Goal: Information Seeking & Learning: Learn about a topic

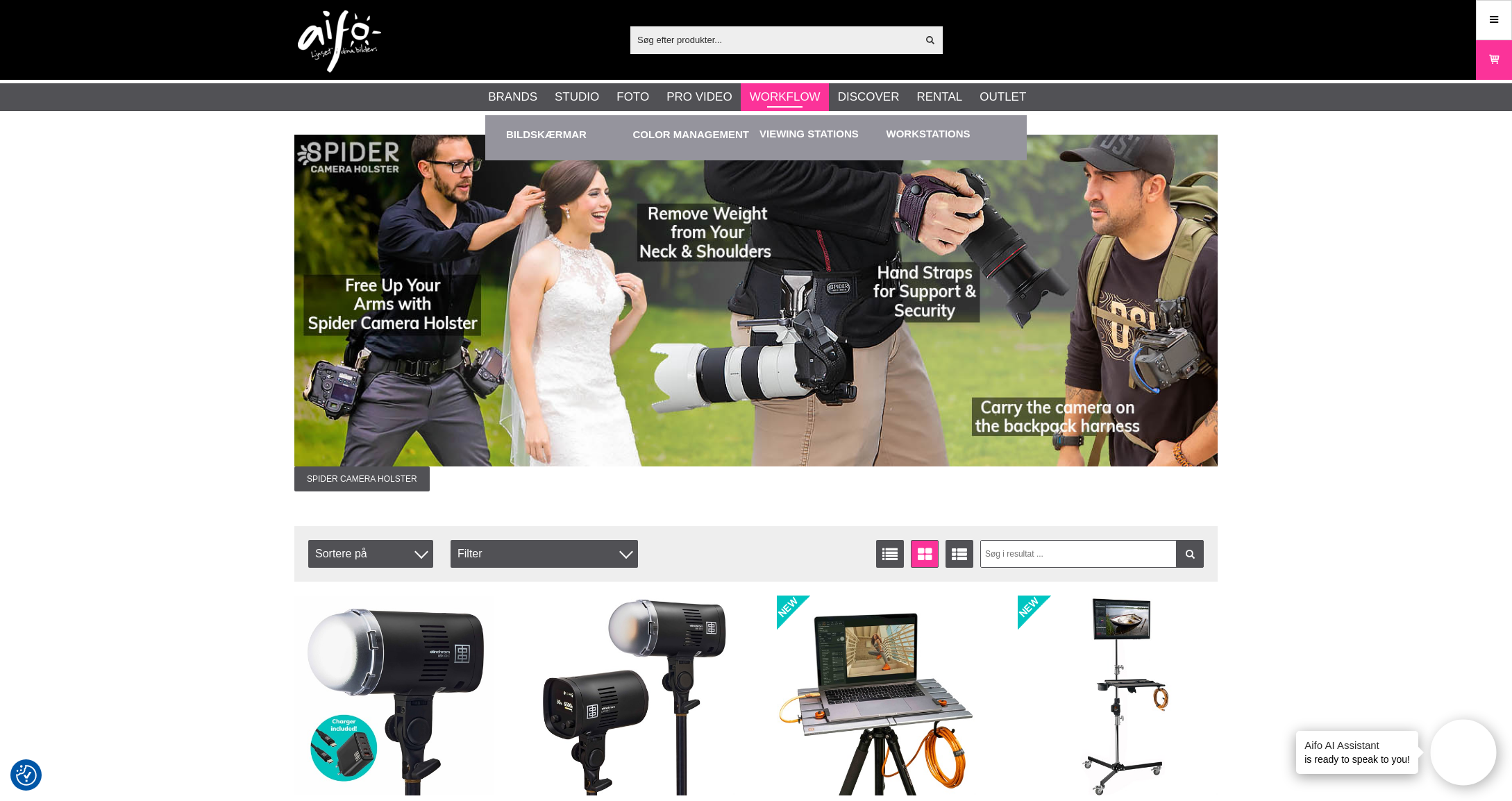
click at [792, 96] on link "Workflow" at bounding box center [785, 97] width 71 height 18
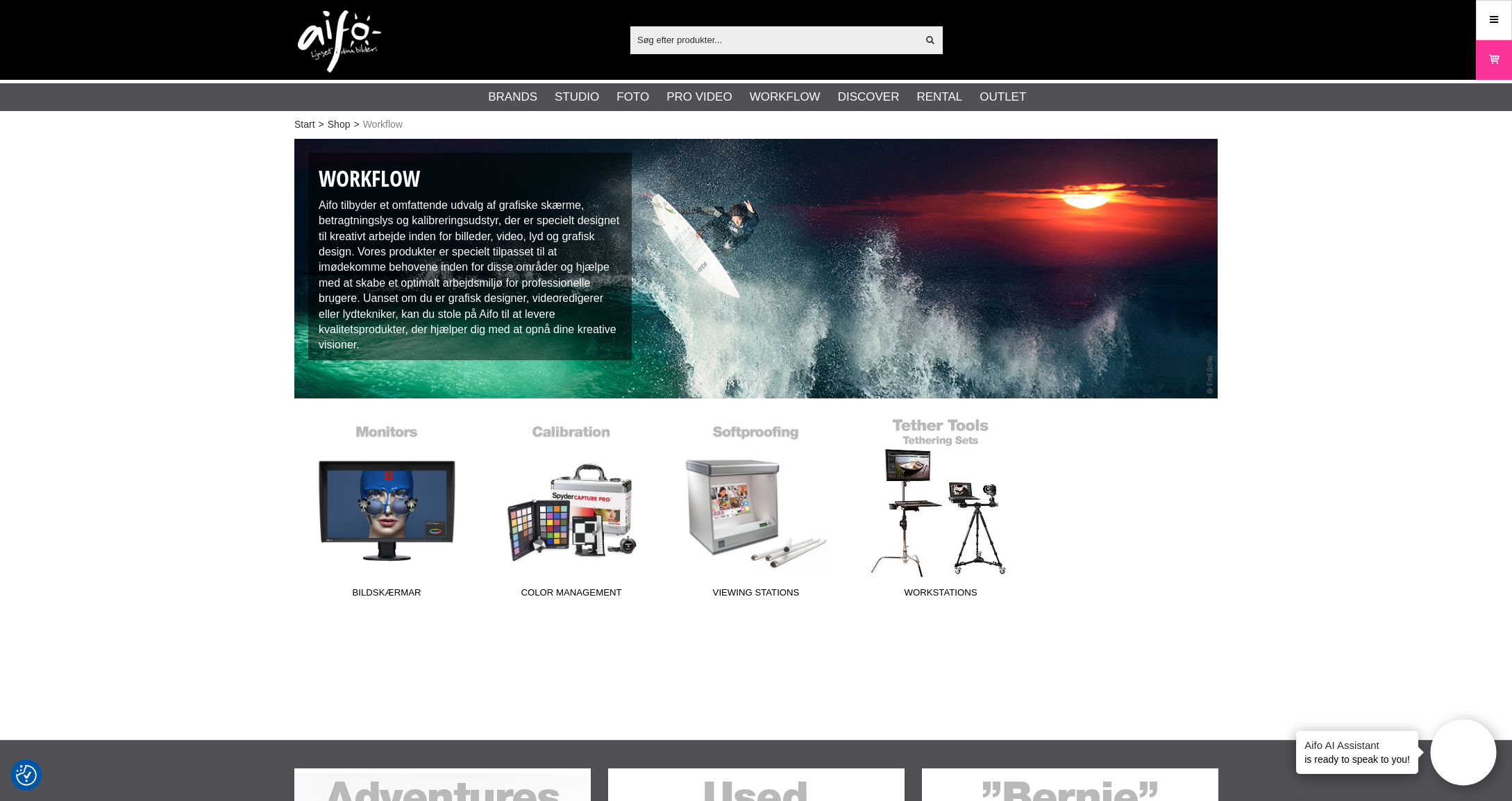
click at [943, 447] on link "Workstations" at bounding box center [941, 510] width 185 height 187
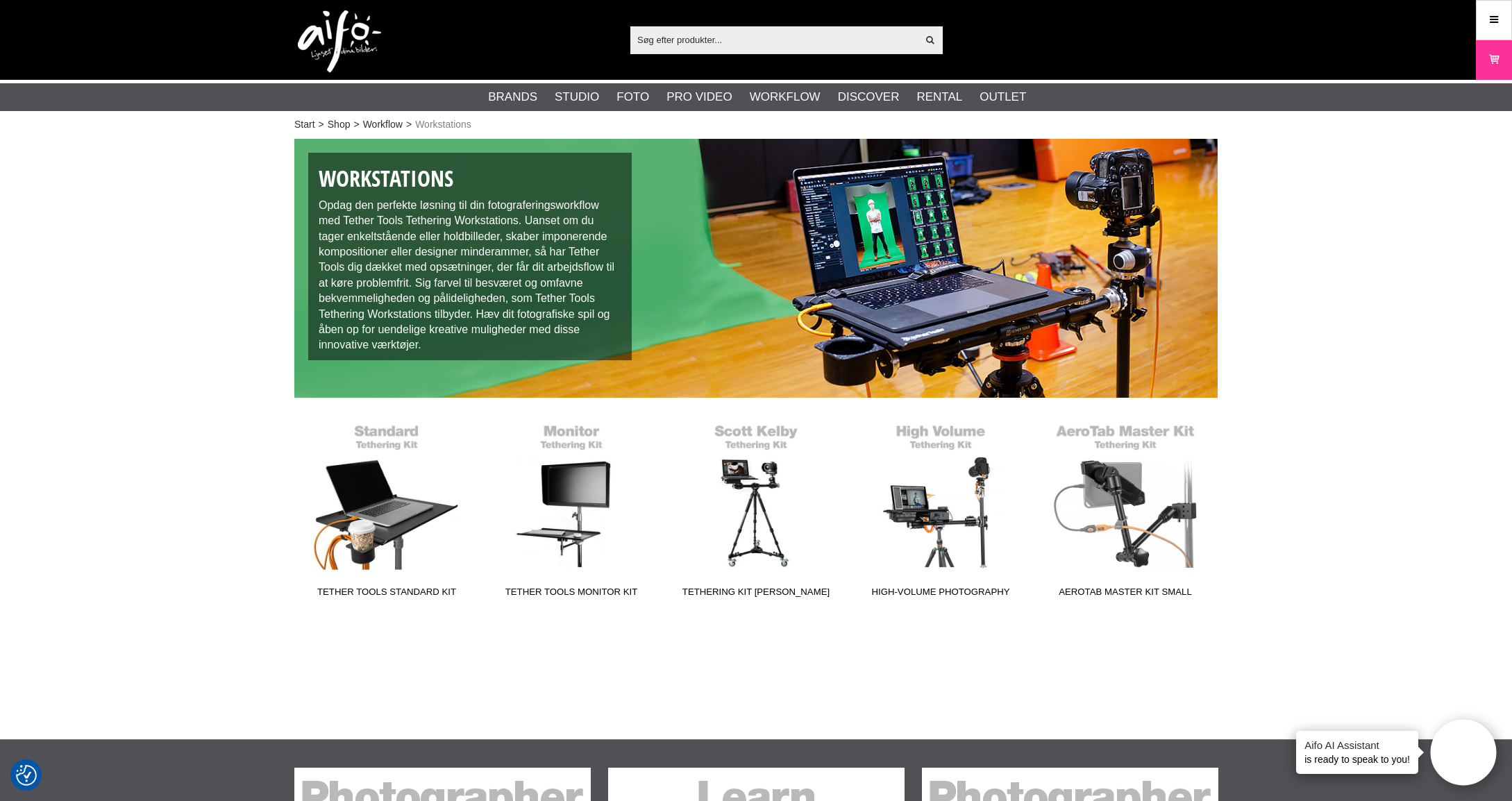
click at [946, 288] on img at bounding box center [756, 269] width 924 height 259
click at [383, 518] on link "Tether Tools Standard Kit" at bounding box center [387, 510] width 185 height 187
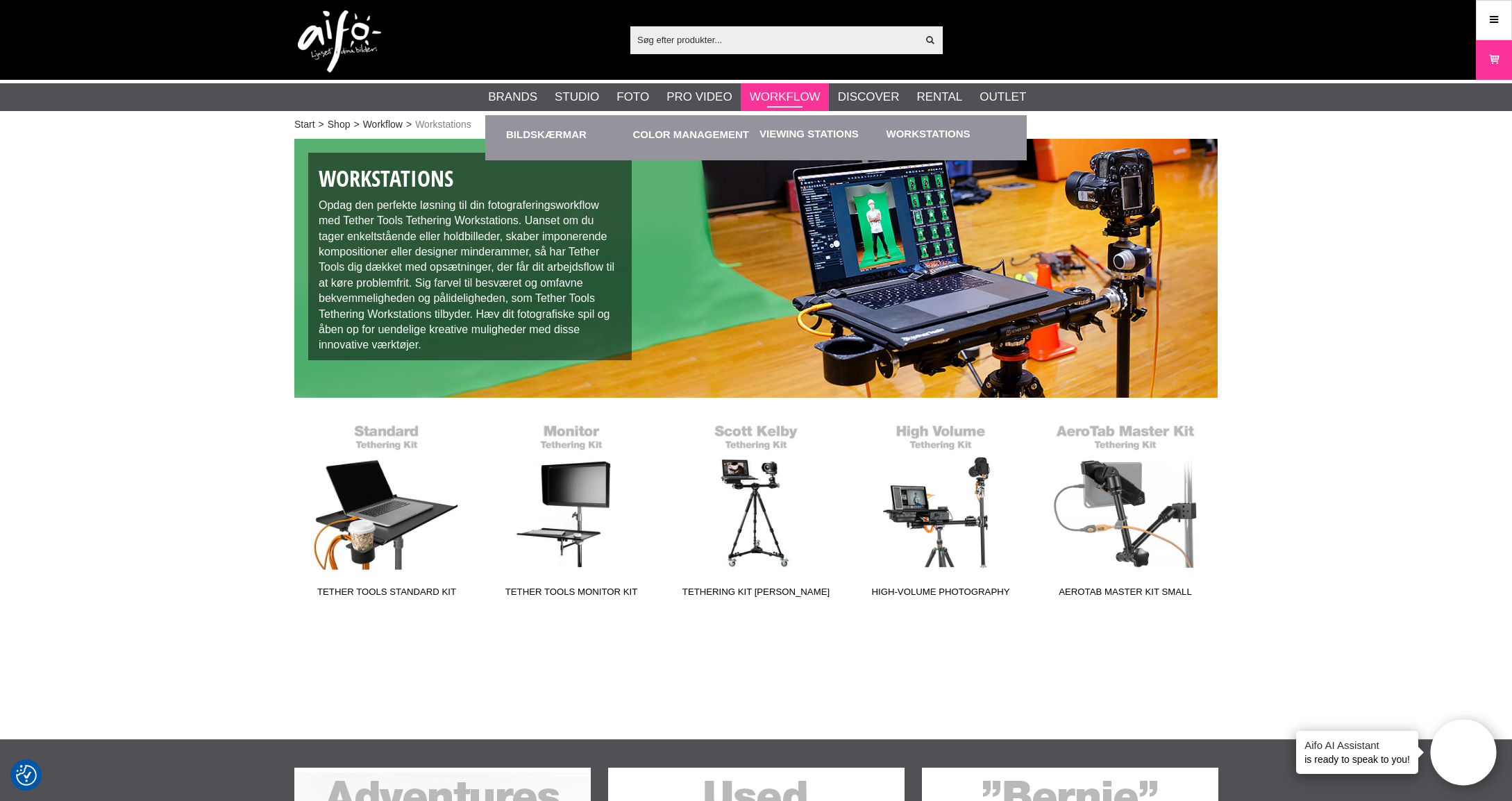
click at [787, 95] on link "Workflow" at bounding box center [785, 97] width 71 height 18
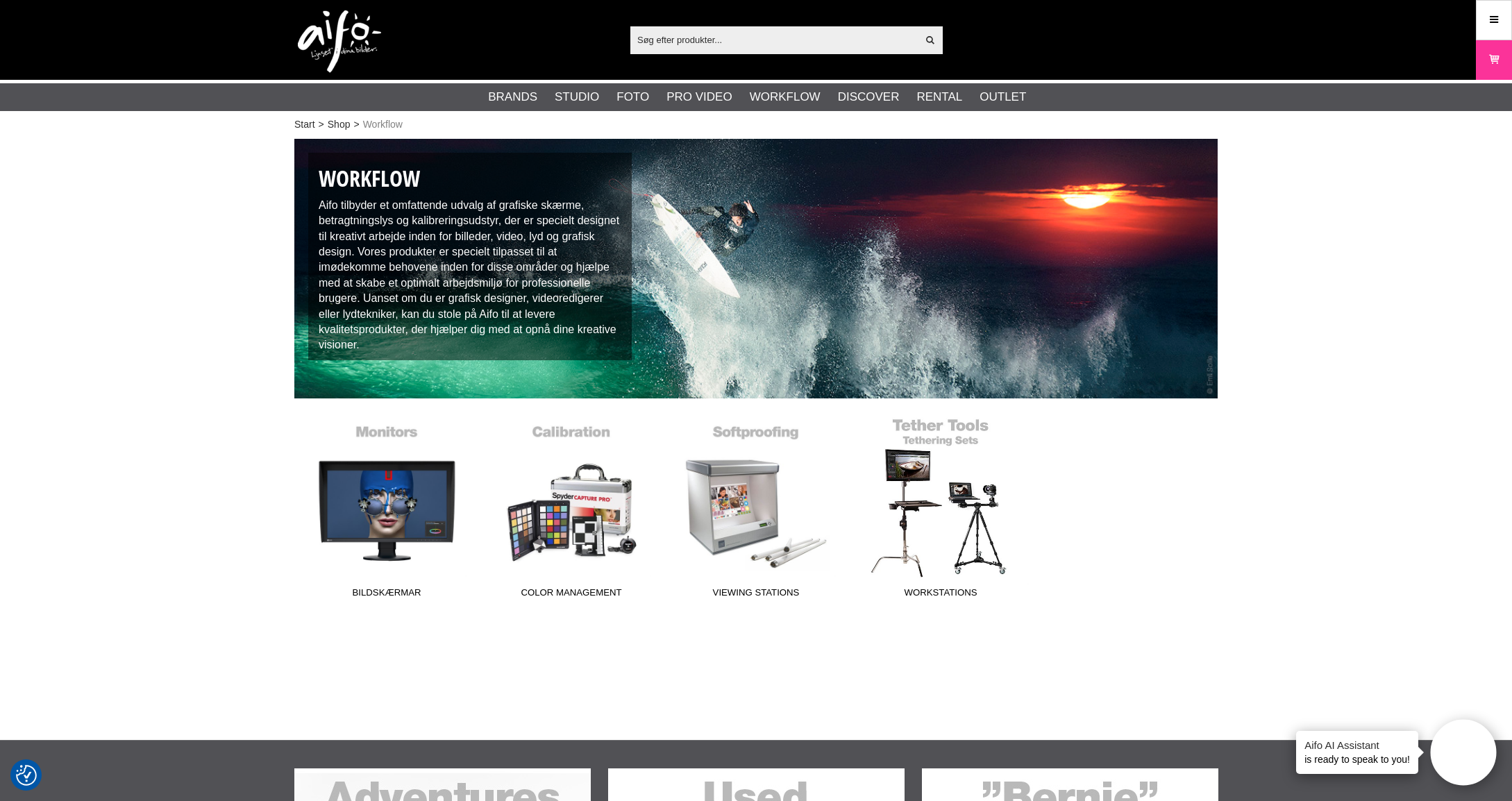
click at [945, 435] on link "Workstations" at bounding box center [941, 510] width 185 height 187
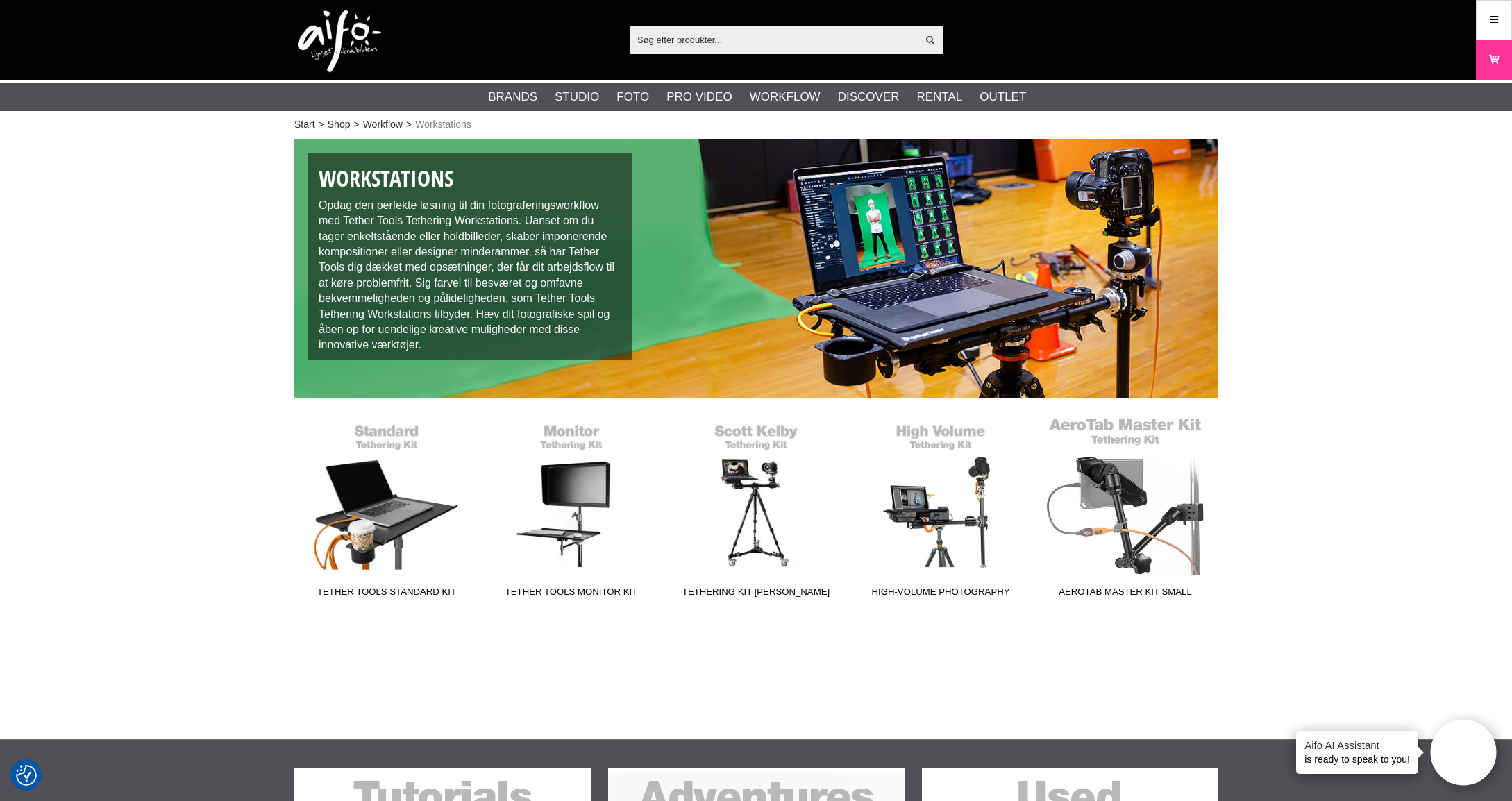
click at [1122, 522] on link "AeroTab Master Kit Small" at bounding box center [1125, 510] width 185 height 187
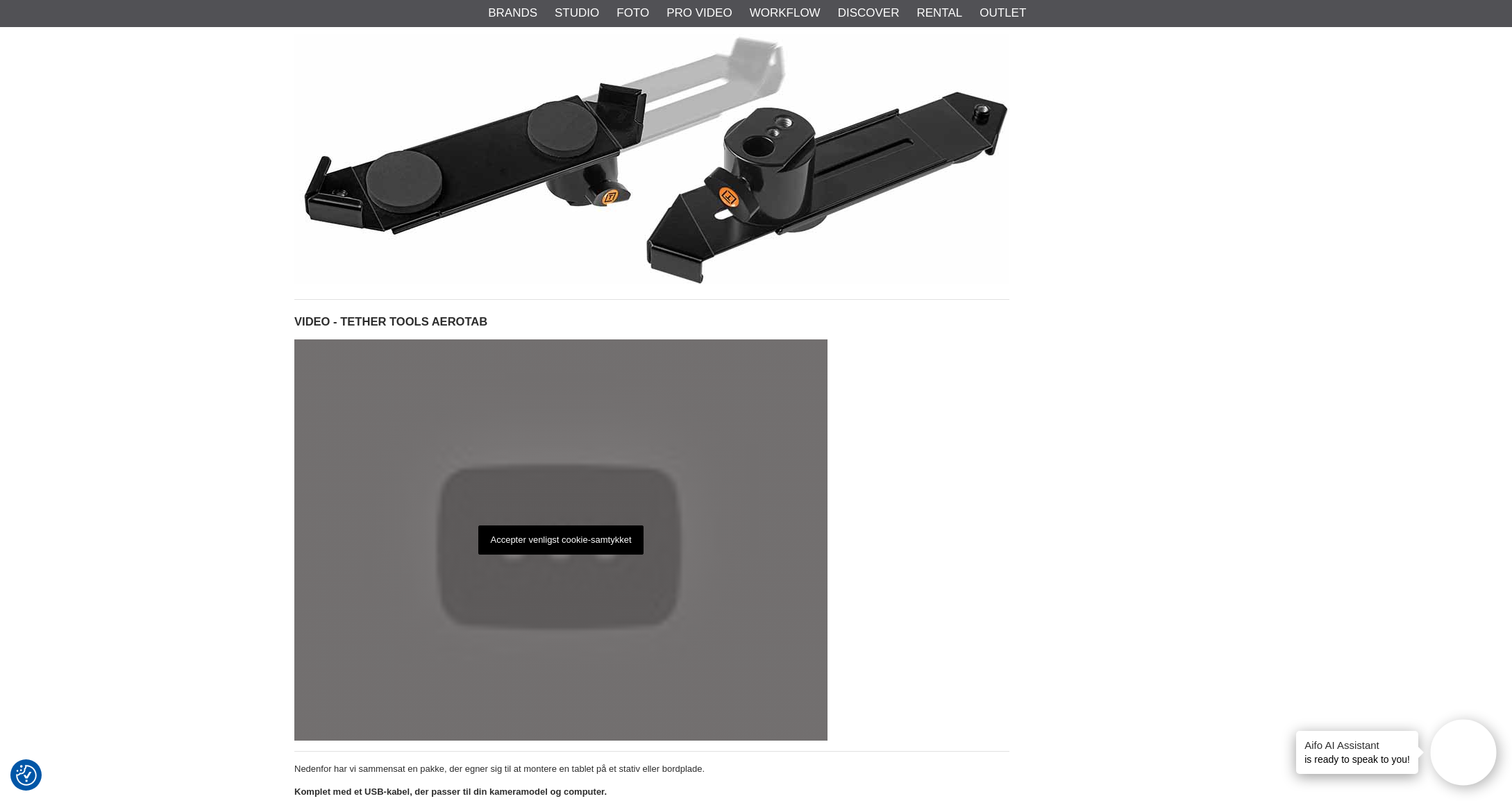
scroll to position [285, 0]
